Goal: Task Accomplishment & Management: Use online tool/utility

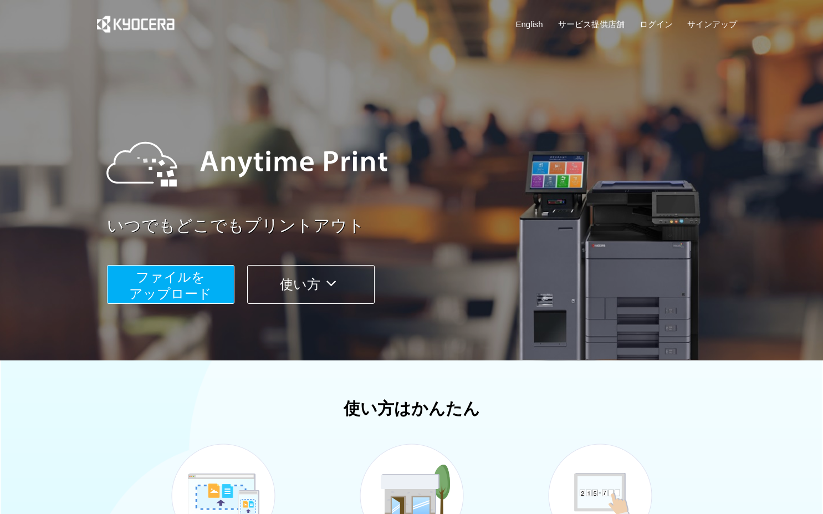
click at [213, 281] on button "ファイルを ​​アップロード" at bounding box center [170, 284] width 127 height 39
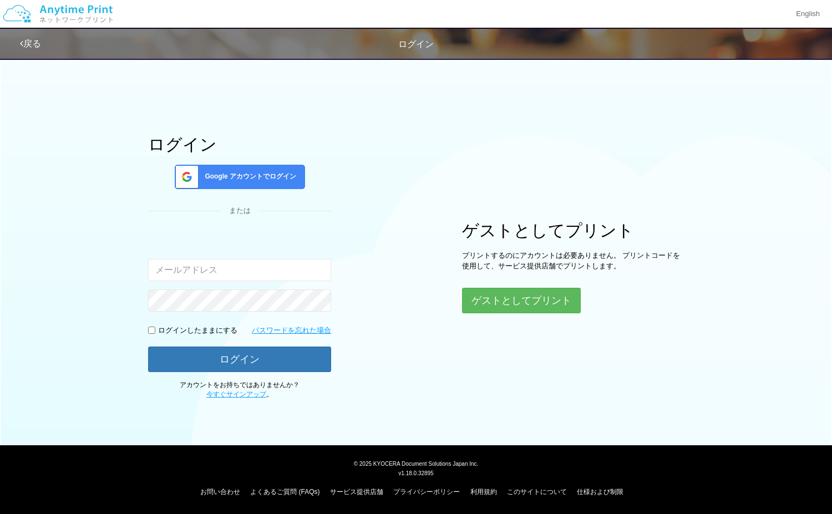
click at [287, 176] on span "Google アカウントでログイン" at bounding box center [248, 176] width 96 height 9
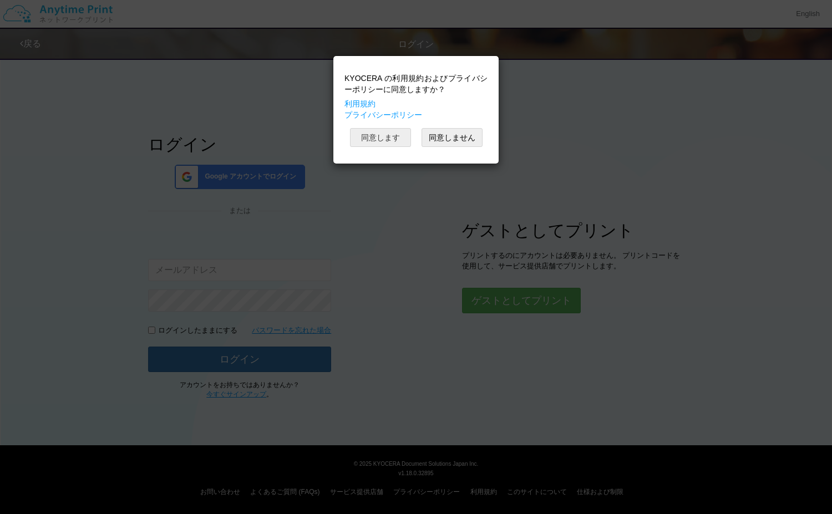
click at [371, 137] on button "同意します" at bounding box center [380, 137] width 61 height 19
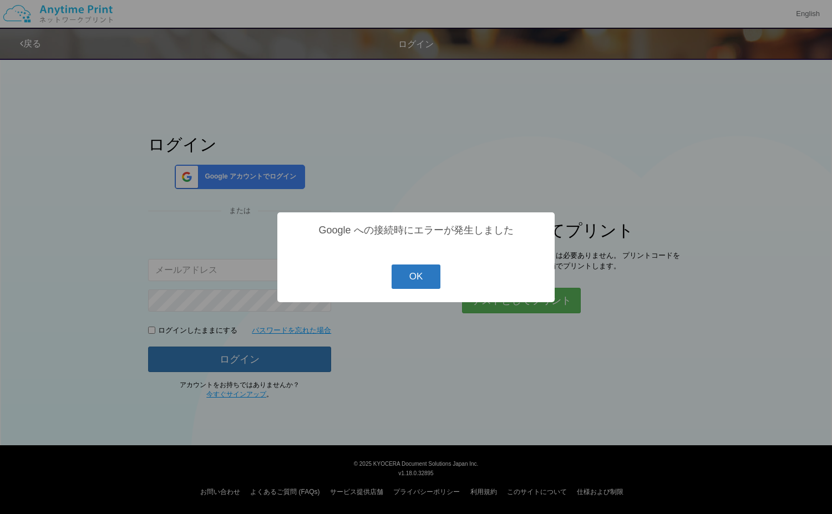
click at [407, 283] on button "OK" at bounding box center [415, 276] width 49 height 24
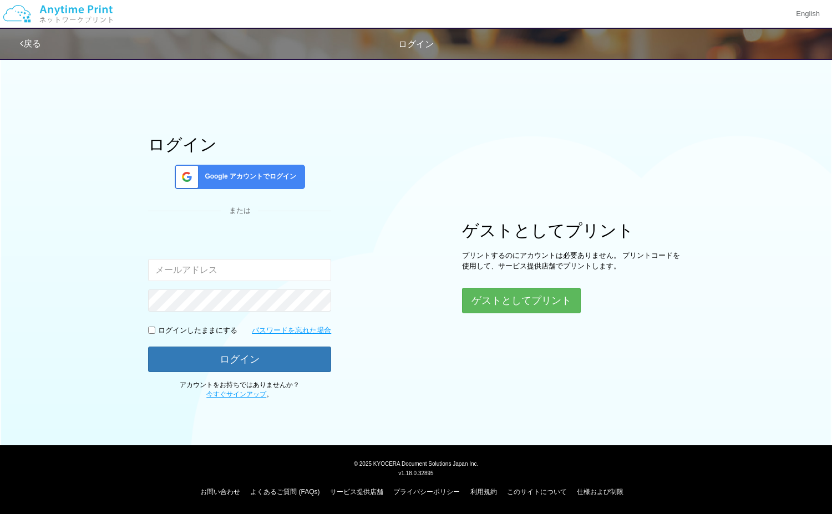
click at [246, 160] on div "ログイン Google アカウントでログイン または 入力されたメールアドレスまたはパスワードが正しくありません。 ログインしたままにする パスワードを忘れた…" at bounding box center [239, 267] width 183 height 264
click at [244, 171] on div "Google アカウントでログイン" at bounding box center [240, 177] width 130 height 24
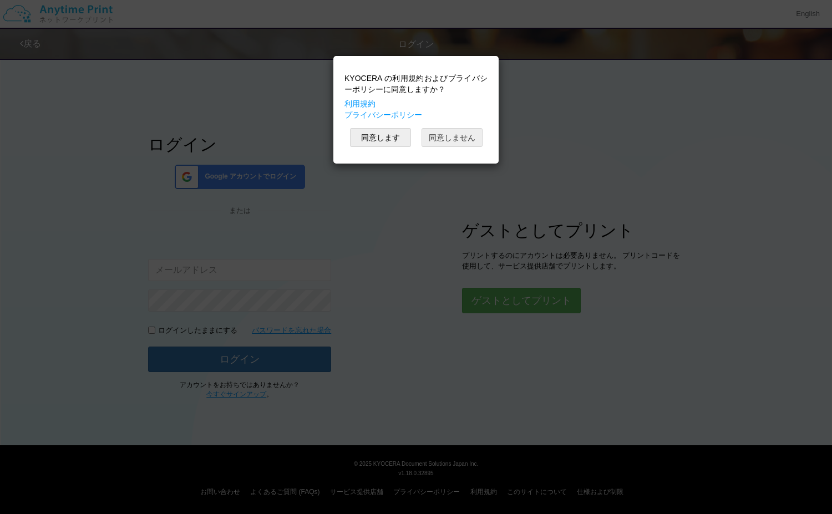
click at [460, 130] on button "同意しません" at bounding box center [451, 137] width 61 height 19
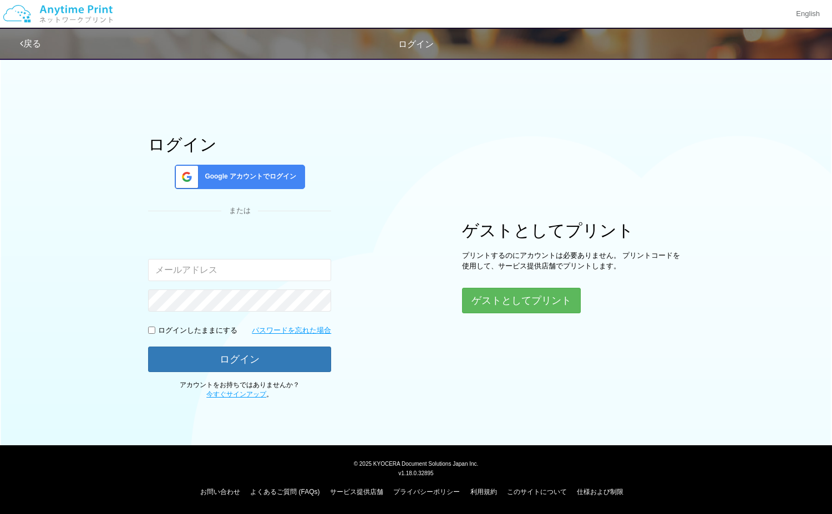
click at [277, 178] on span "Google アカウントでログイン" at bounding box center [248, 176] width 96 height 9
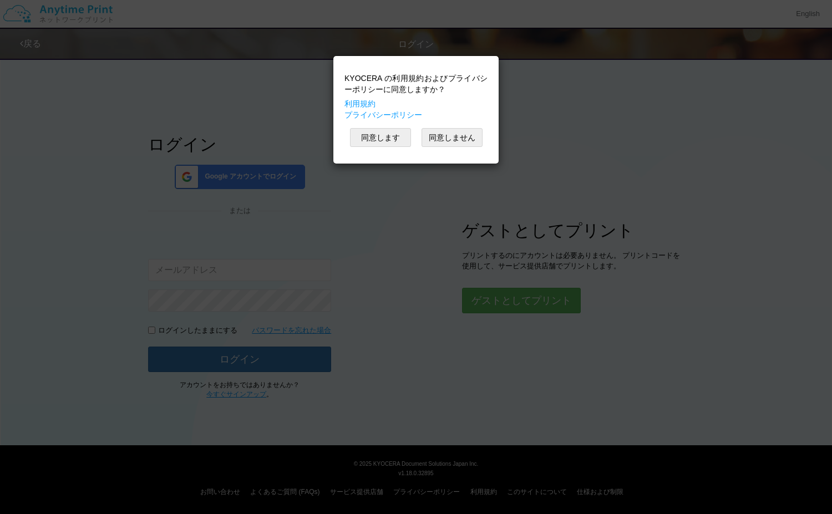
click at [411, 136] on div "同意します 同意しません" at bounding box center [415, 137] width 143 height 19
click at [400, 139] on button "同意します" at bounding box center [380, 137] width 61 height 19
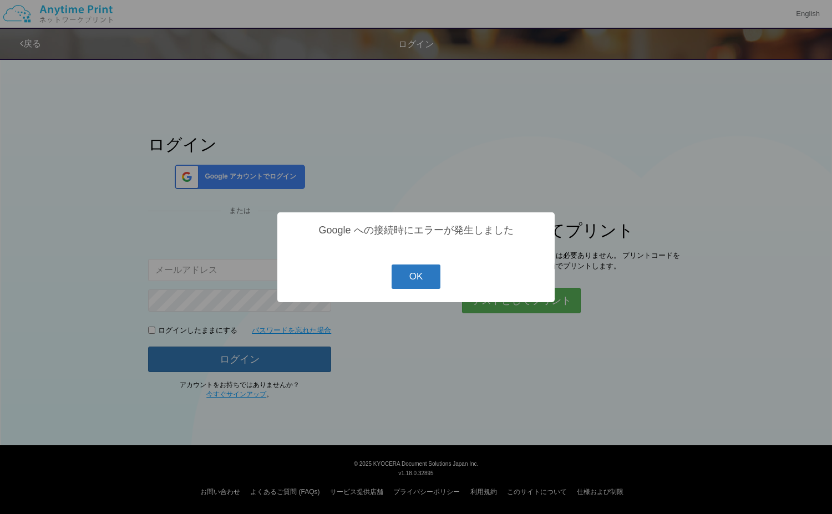
drag, startPoint x: 428, startPoint y: 287, endPoint x: 433, endPoint y: 286, distance: 5.6
click at [427, 287] on button "OK" at bounding box center [415, 276] width 49 height 24
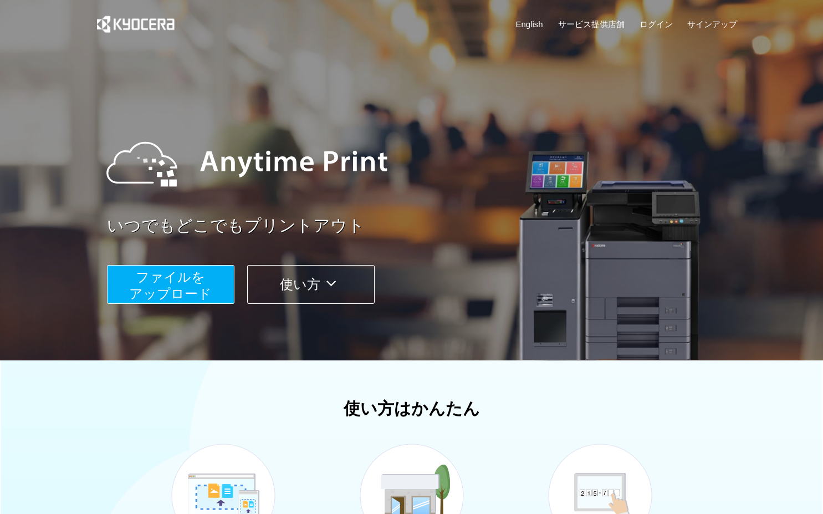
click at [218, 276] on button "ファイルを ​​アップロード" at bounding box center [170, 284] width 127 height 39
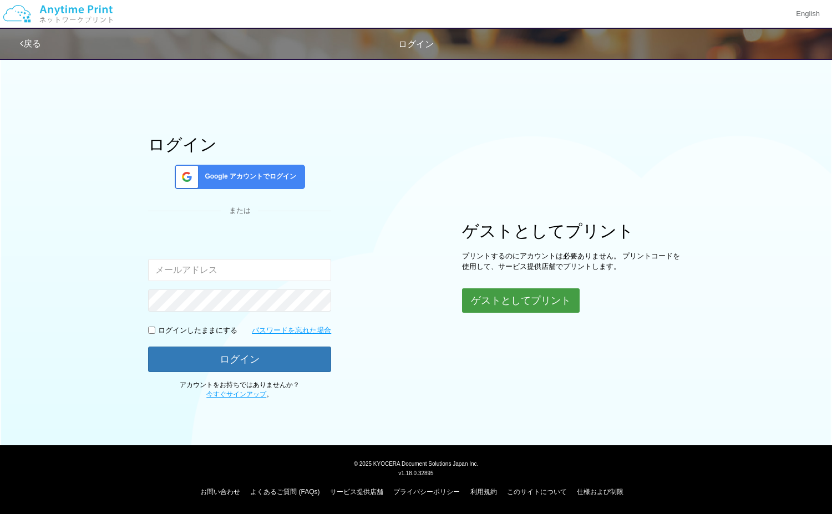
click at [516, 304] on button "ゲストとしてプリント" at bounding box center [521, 300] width 118 height 24
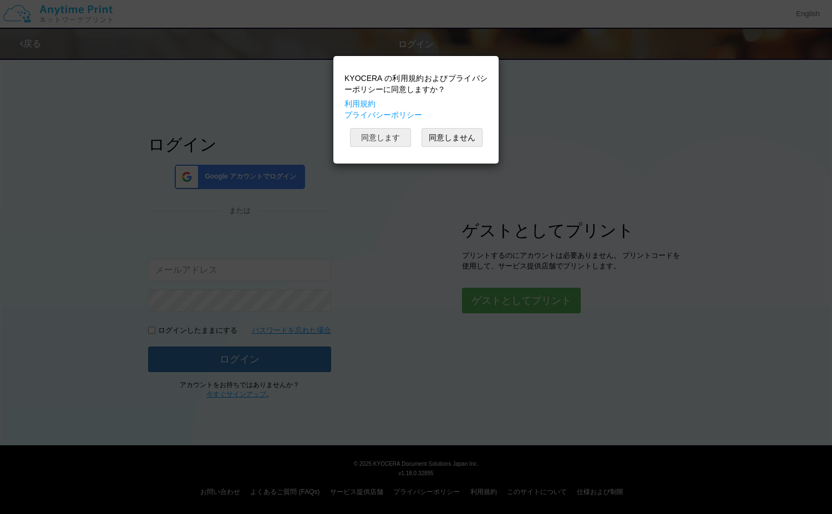
click at [375, 131] on button "同意します" at bounding box center [380, 137] width 61 height 19
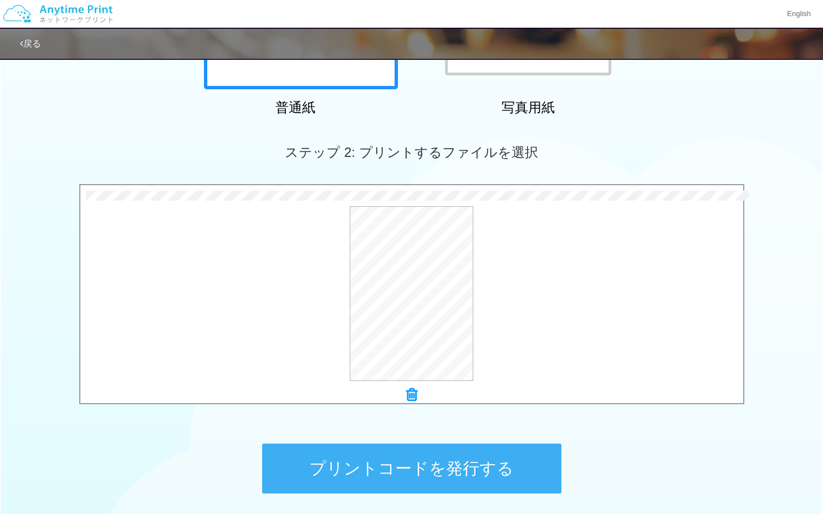
scroll to position [329, 0]
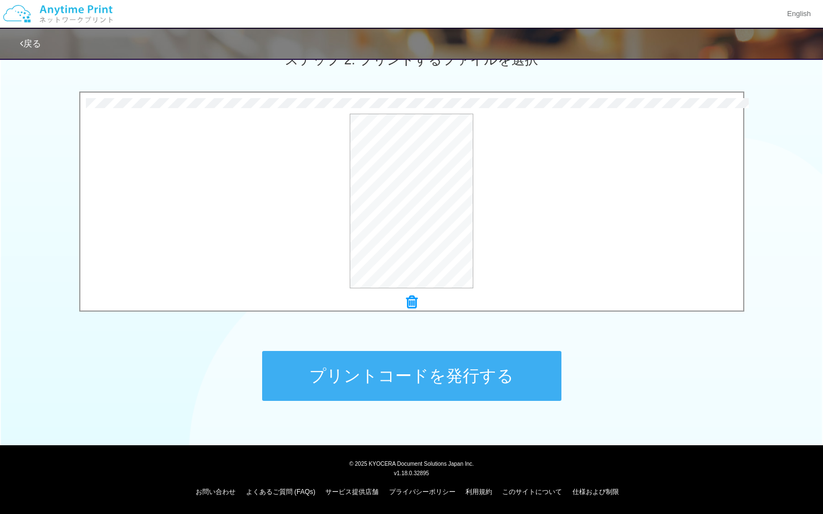
click at [471, 368] on button "プリントコードを発行する" at bounding box center [411, 376] width 299 height 50
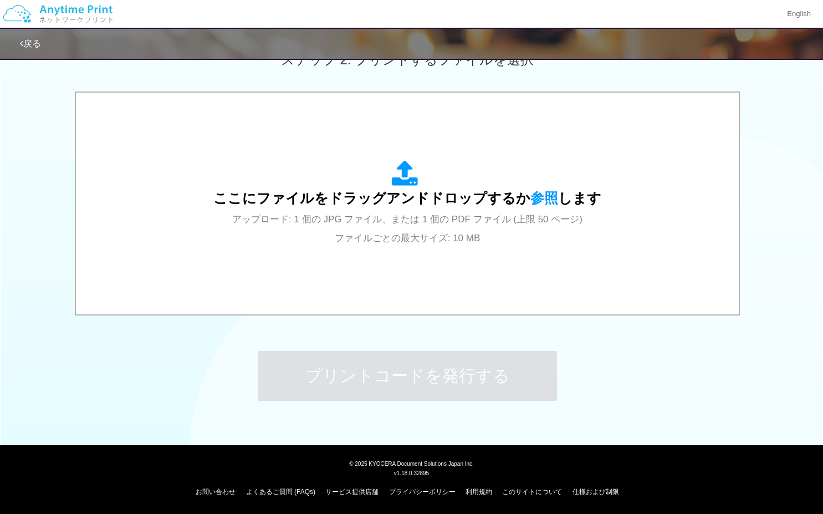
scroll to position [0, 0]
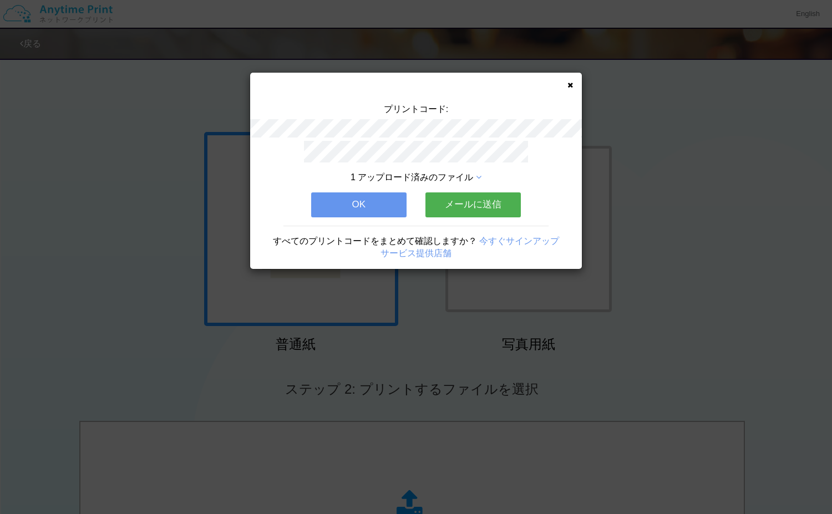
click at [476, 209] on button "メールに送信" at bounding box center [472, 204] width 95 height 24
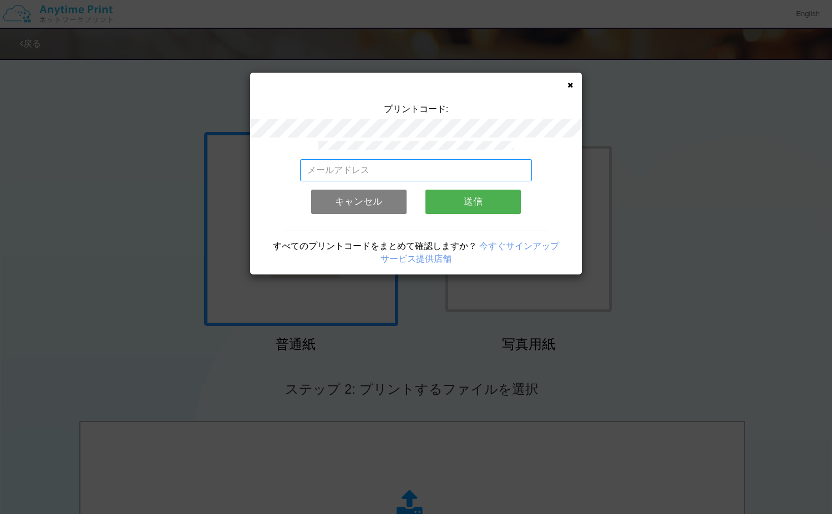
click at [397, 166] on input "email" at bounding box center [416, 170] width 232 height 22
type input "[EMAIL_ADDRESS][DOMAIN_NAME]"
click at [468, 207] on button "送信" at bounding box center [472, 202] width 95 height 24
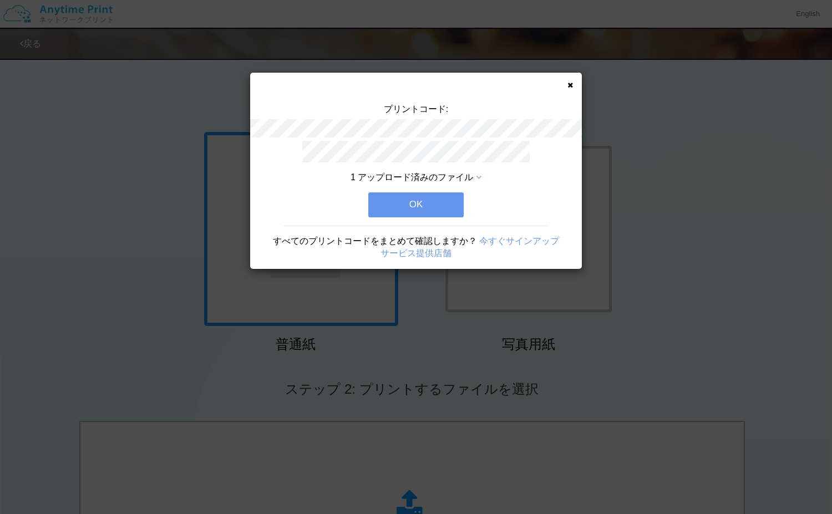
click at [420, 205] on button "OK" at bounding box center [415, 204] width 95 height 24
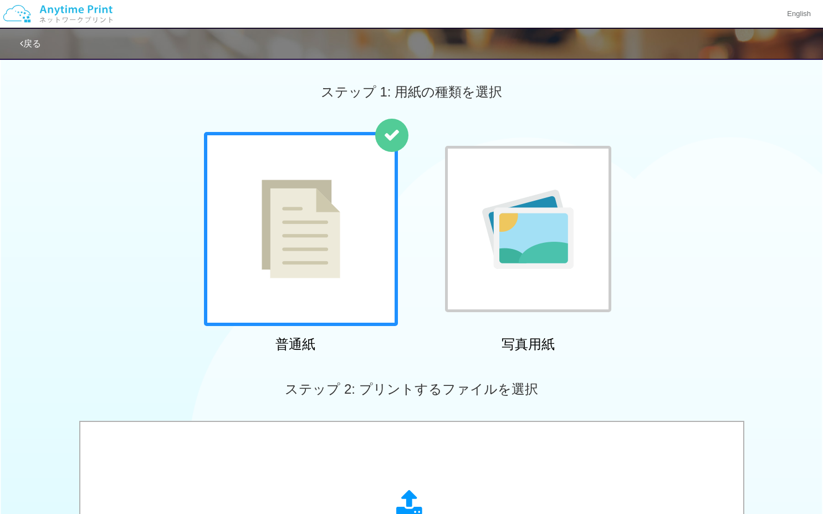
click at [40, 46] on link "戻る" at bounding box center [30, 43] width 21 height 9
